Goal: Check status: Check status

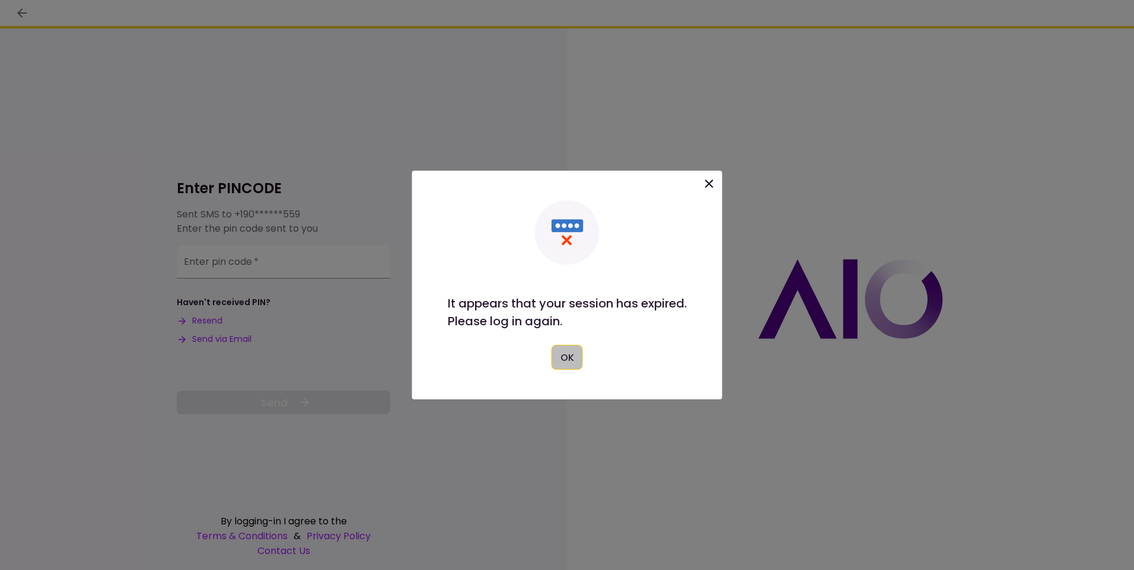
click at [569, 361] on button "OK" at bounding box center [566, 357] width 31 height 25
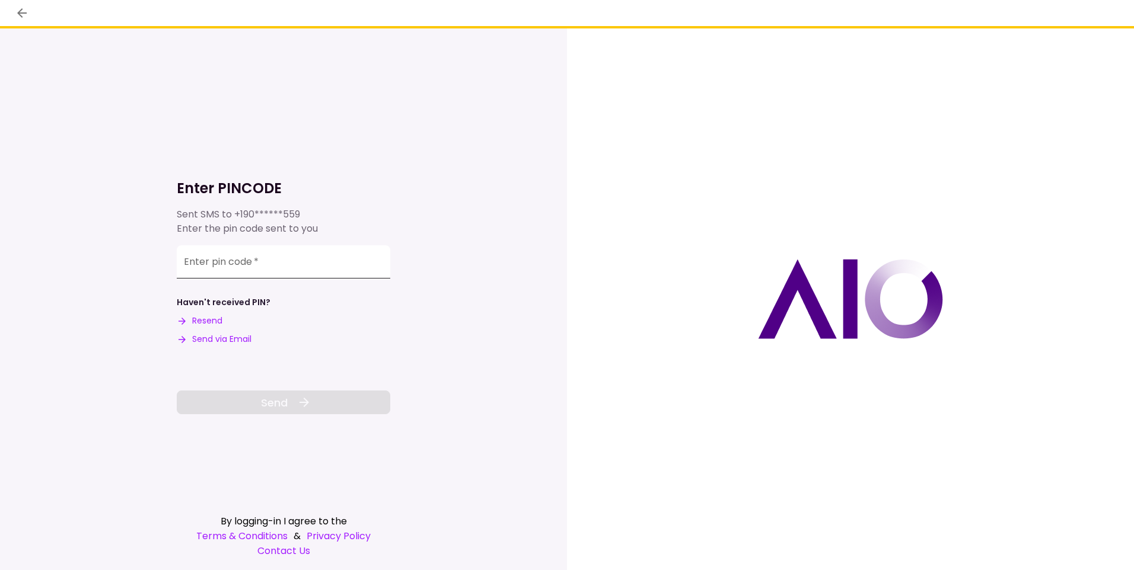
click at [207, 262] on div "Enter pin code   *" at bounding box center [283, 261] width 213 height 33
type input "******"
click at [280, 406] on span "Send" at bounding box center [274, 403] width 27 height 16
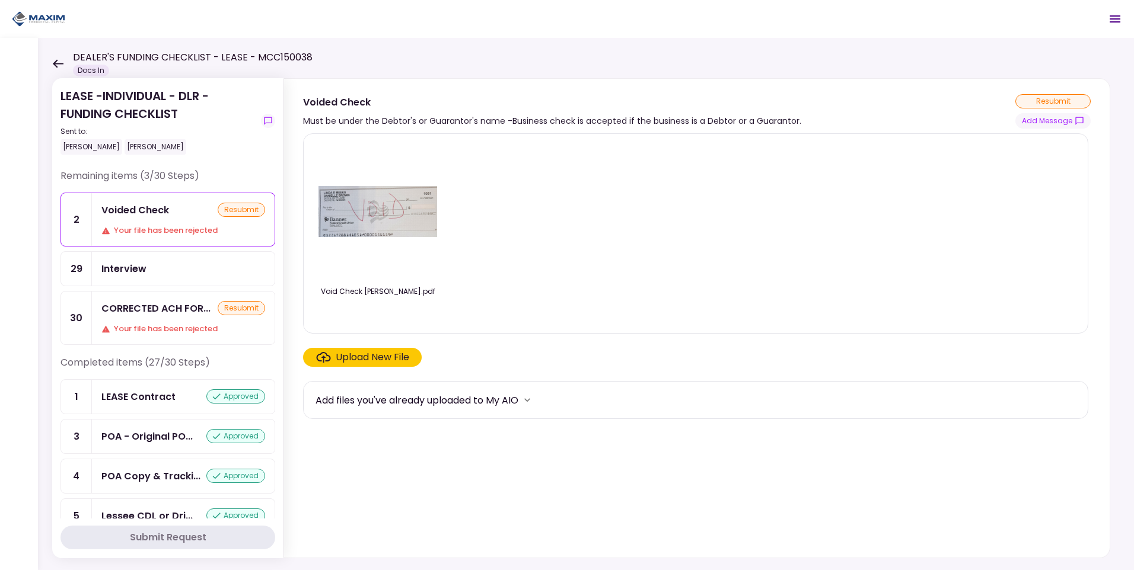
click at [56, 63] on icon at bounding box center [58, 63] width 11 height 8
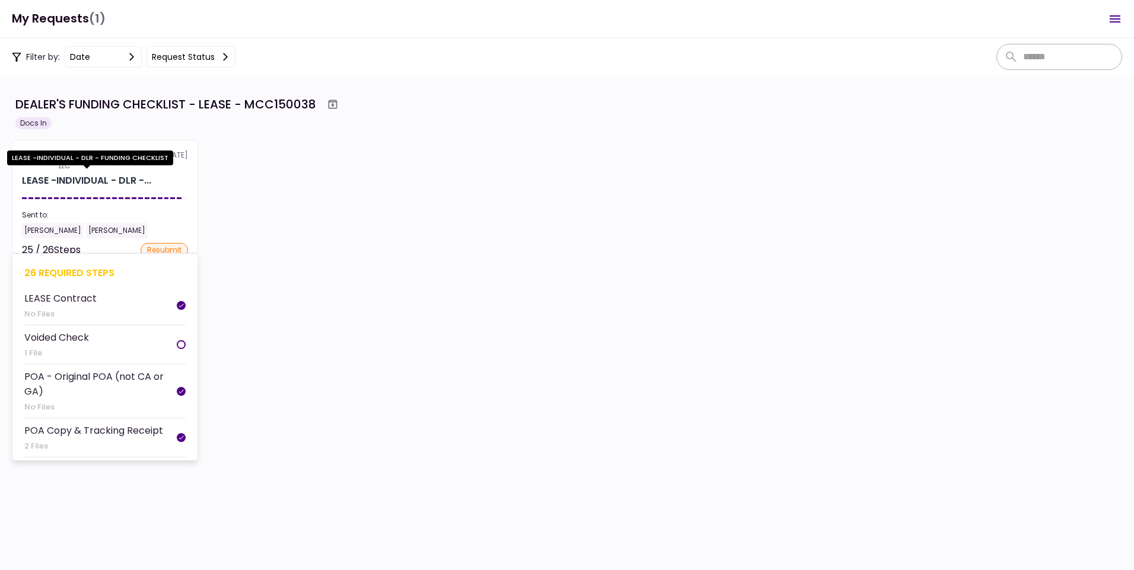
click at [105, 181] on div "LEASE -INDIVIDUAL - DLR -..." at bounding box center [86, 181] width 129 height 14
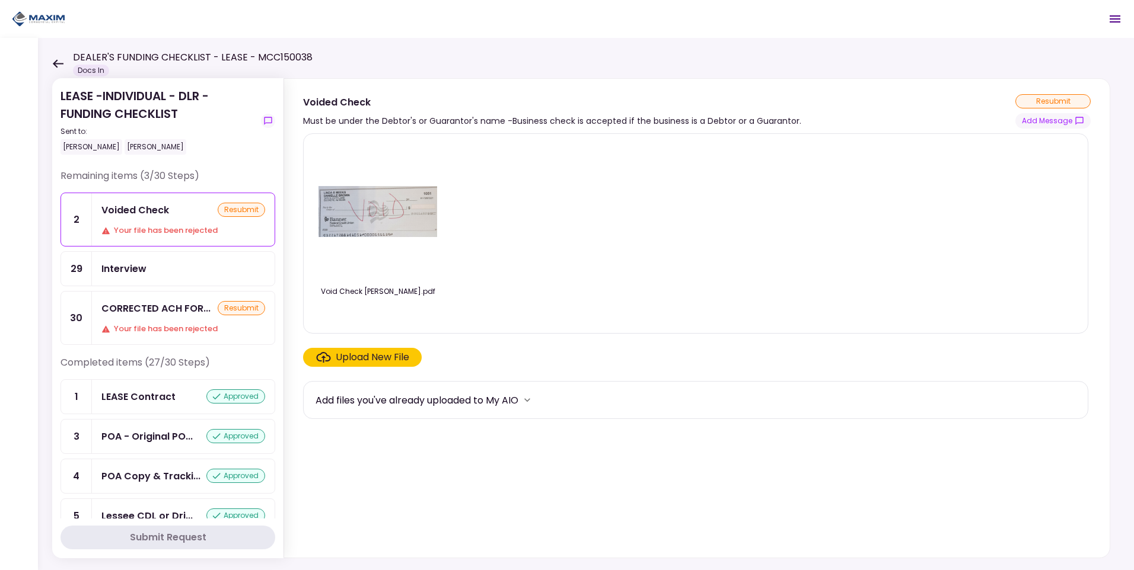
click at [58, 56] on div "DEALER'S FUNDING CHECKLIST - LEASE - MCC150038 Docs In" at bounding box center [182, 63] width 260 height 26
click at [56, 62] on icon at bounding box center [57, 63] width 11 height 9
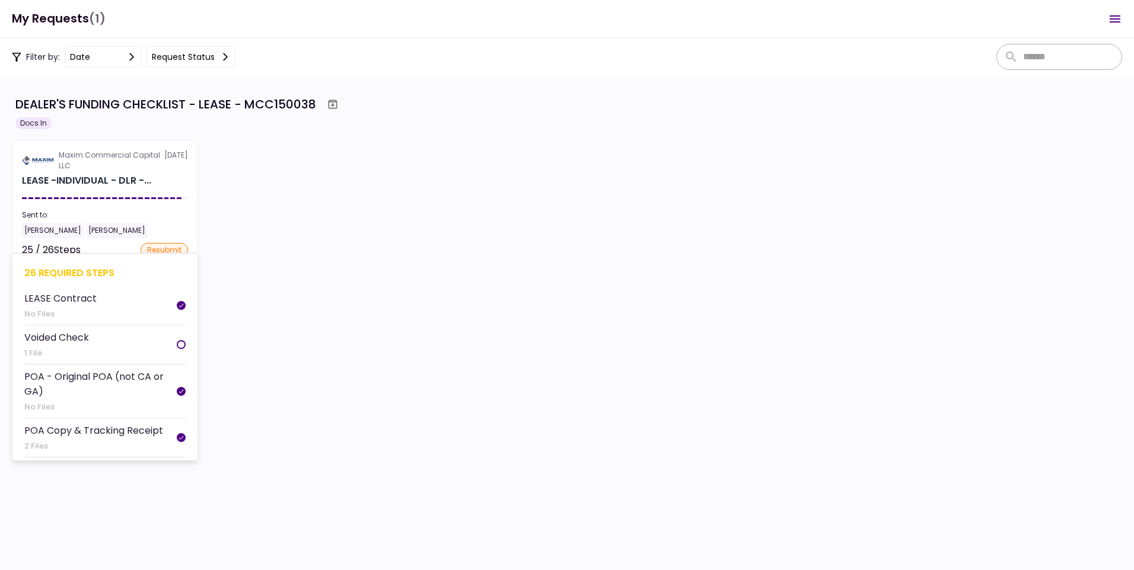
click at [71, 165] on div "Maxim Commercial Capital LLC" at bounding box center [112, 160] width 106 height 21
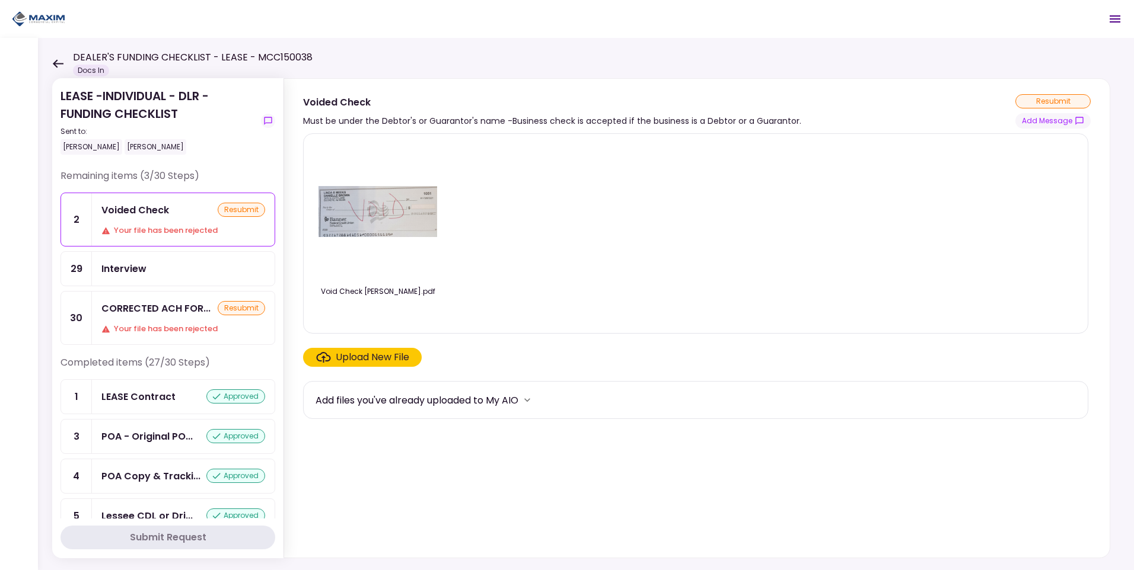
click at [56, 62] on icon at bounding box center [57, 63] width 11 height 9
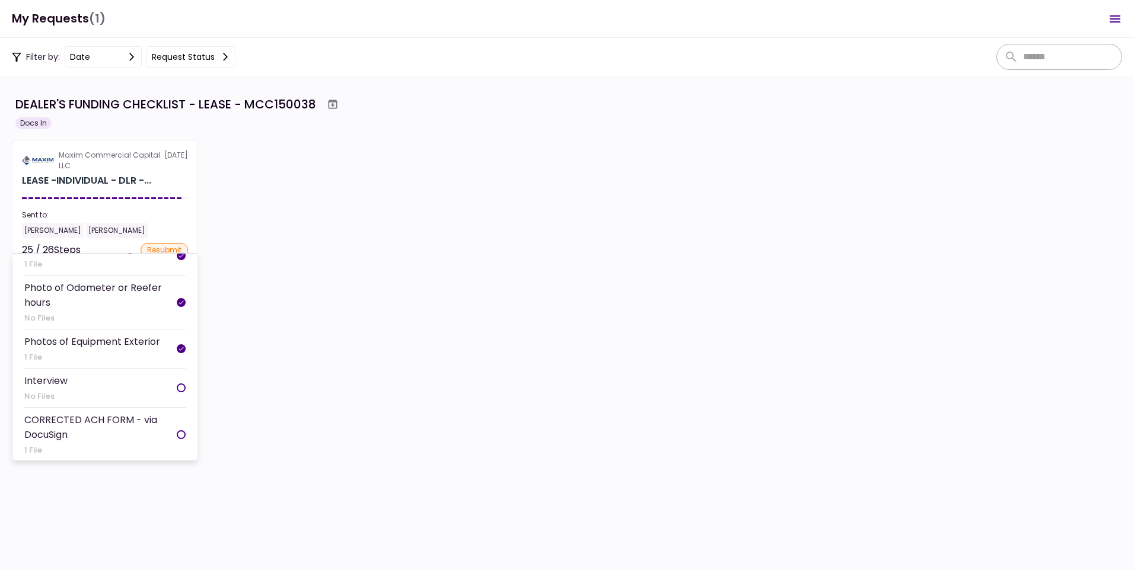
scroll to position [917, 0]
click at [85, 202] on section "Maxim Commercial Capital LLC [DATE] LEASE -INDIVIDUAL - DLR -... Sent to: [PERS…" at bounding box center [105, 198] width 186 height 116
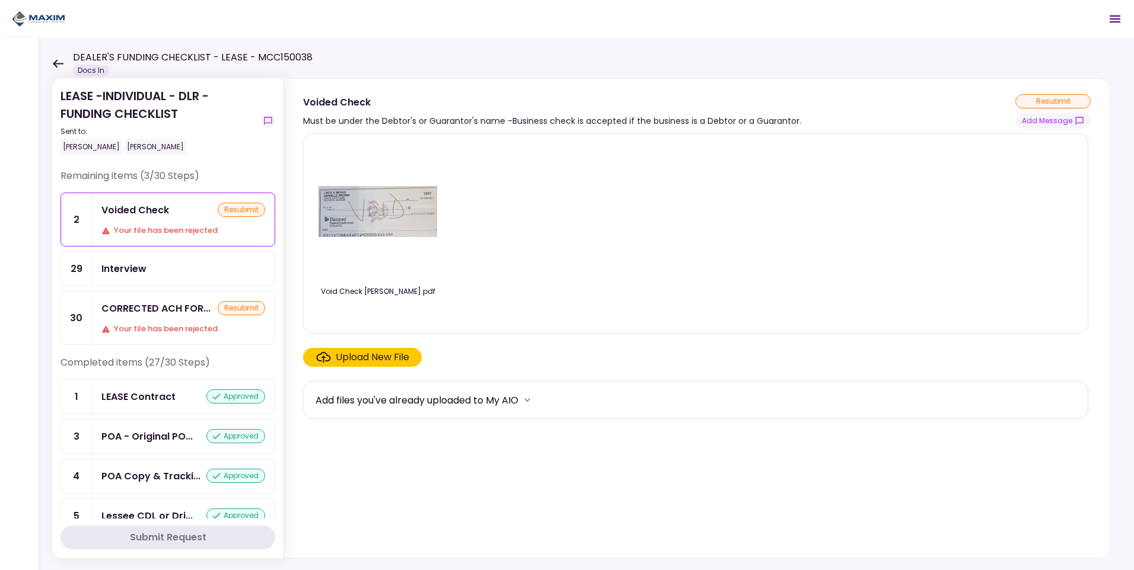
drag, startPoint x: 55, startPoint y: 62, endPoint x: 58, endPoint y: 56, distance: 7.4
click at [56, 58] on div "DEALER'S FUNDING CHECKLIST - LEASE - MCC150038 Docs In" at bounding box center [182, 63] width 260 height 26
